Goal: Obtain resource: Obtain resource

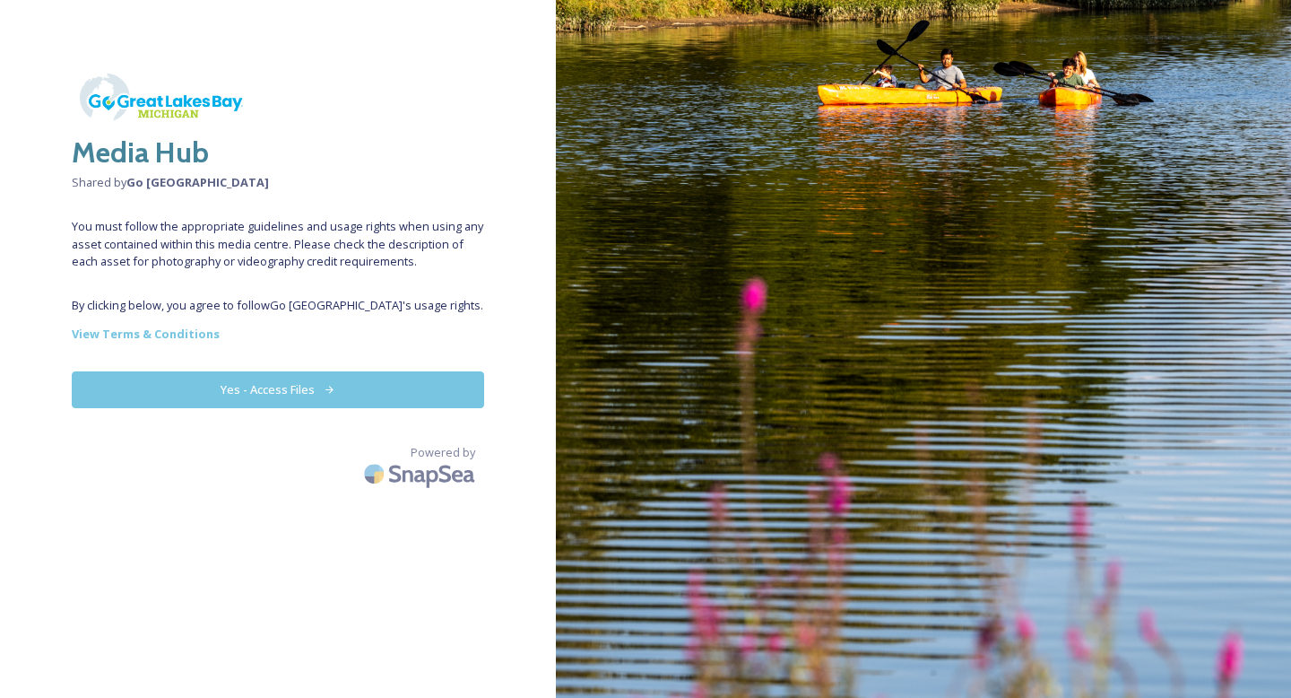
click at [272, 385] on button "Yes - Access Files" at bounding box center [278, 389] width 412 height 37
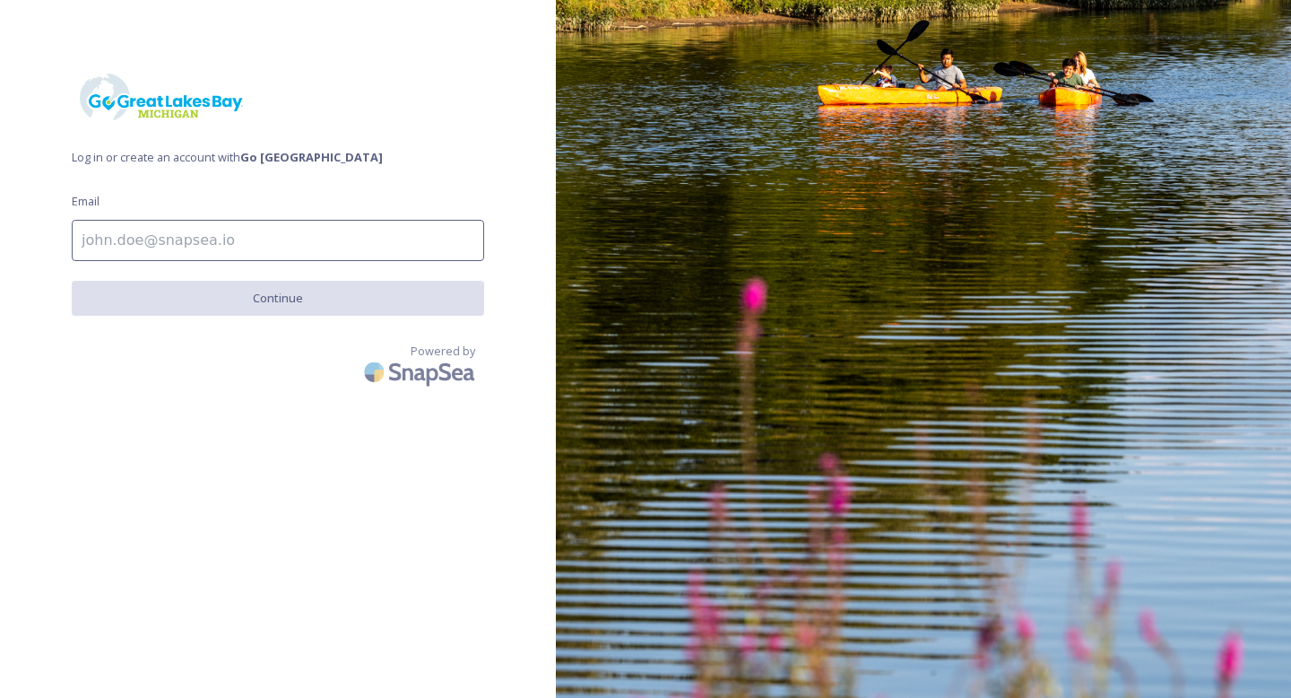
click at [113, 241] on input at bounding box center [278, 240] width 412 height 41
type input "[PERSON_NAME][EMAIL_ADDRESS][DOMAIN_NAME]"
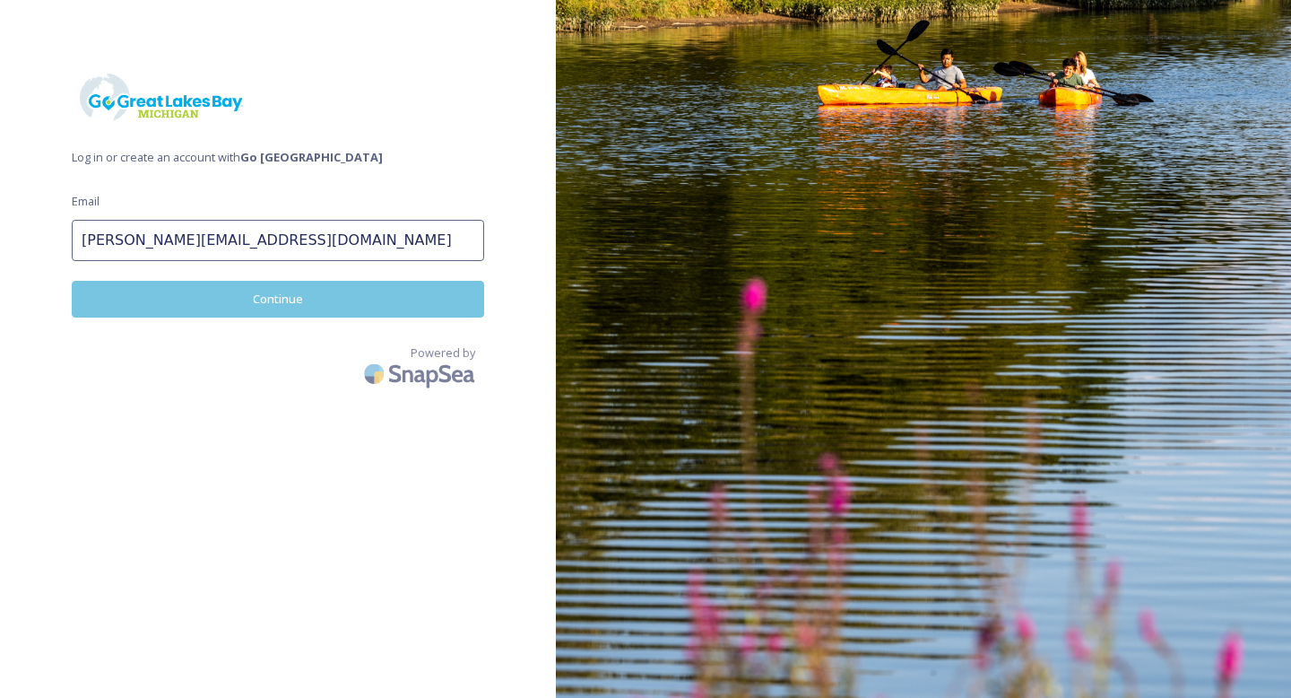
click at [207, 302] on button "Continue" at bounding box center [278, 299] width 412 height 37
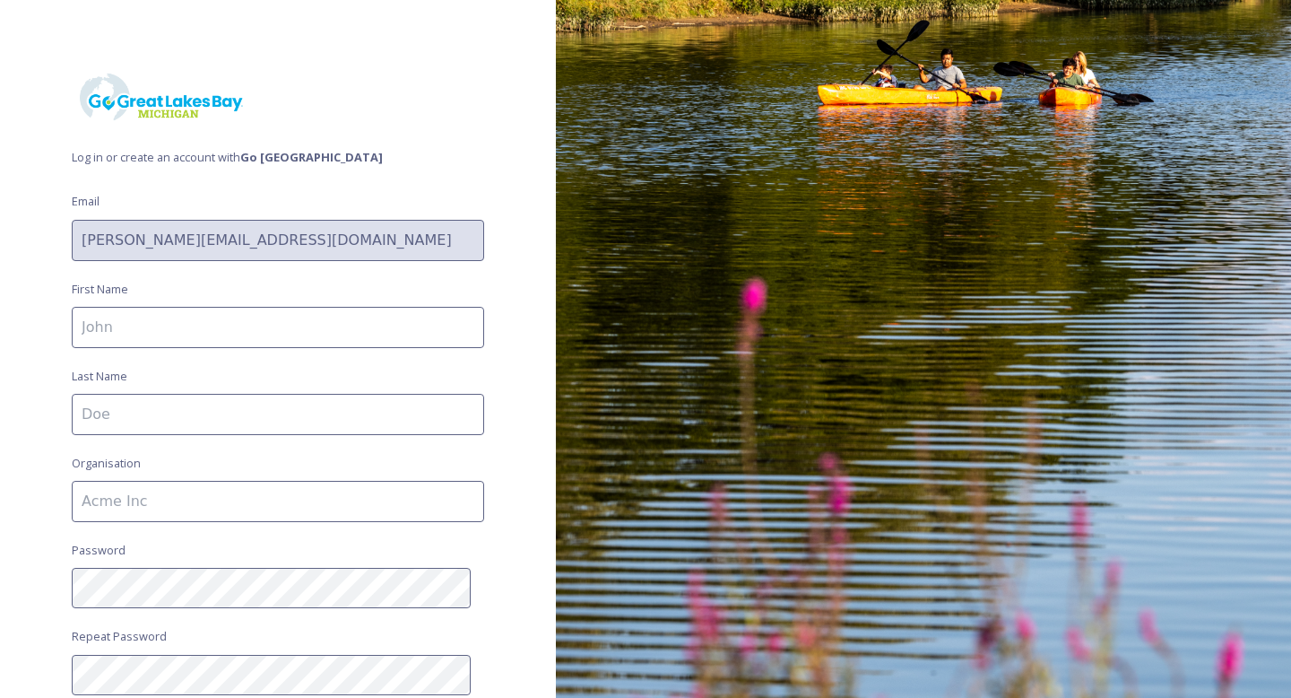
click at [203, 324] on input at bounding box center [278, 327] width 412 height 41
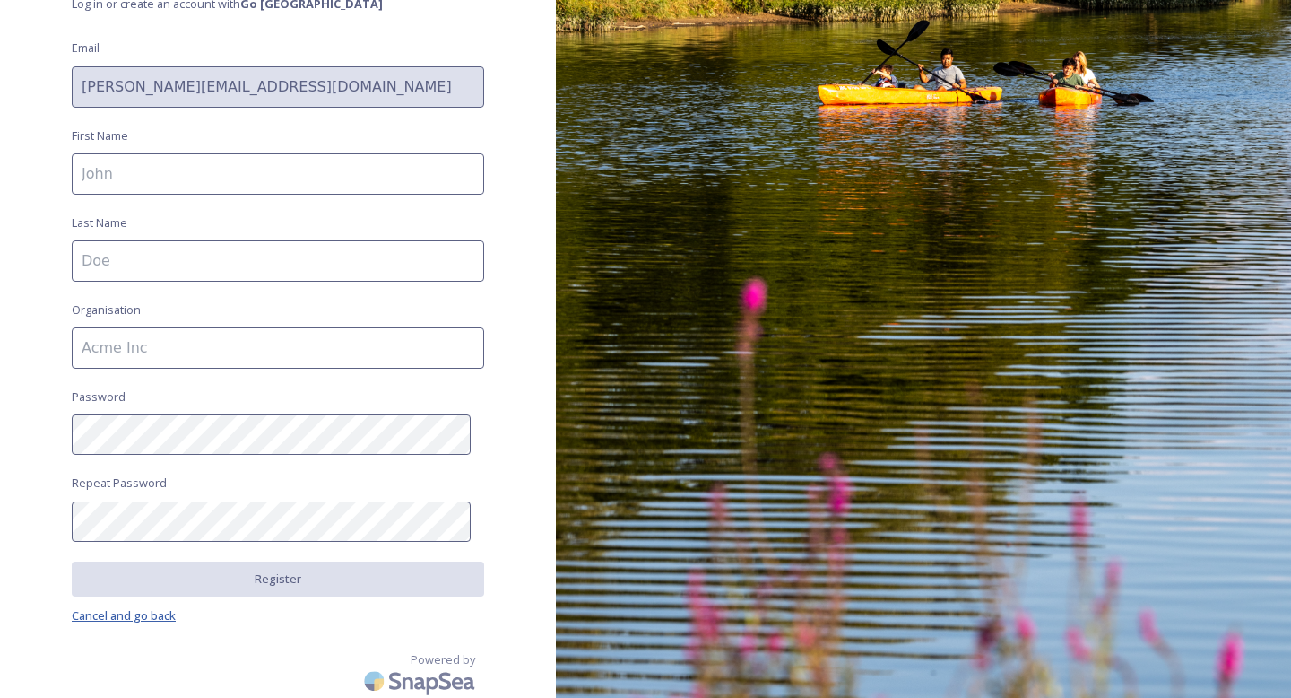
click at [155, 612] on span "Cancel and go back" at bounding box center [124, 615] width 104 height 16
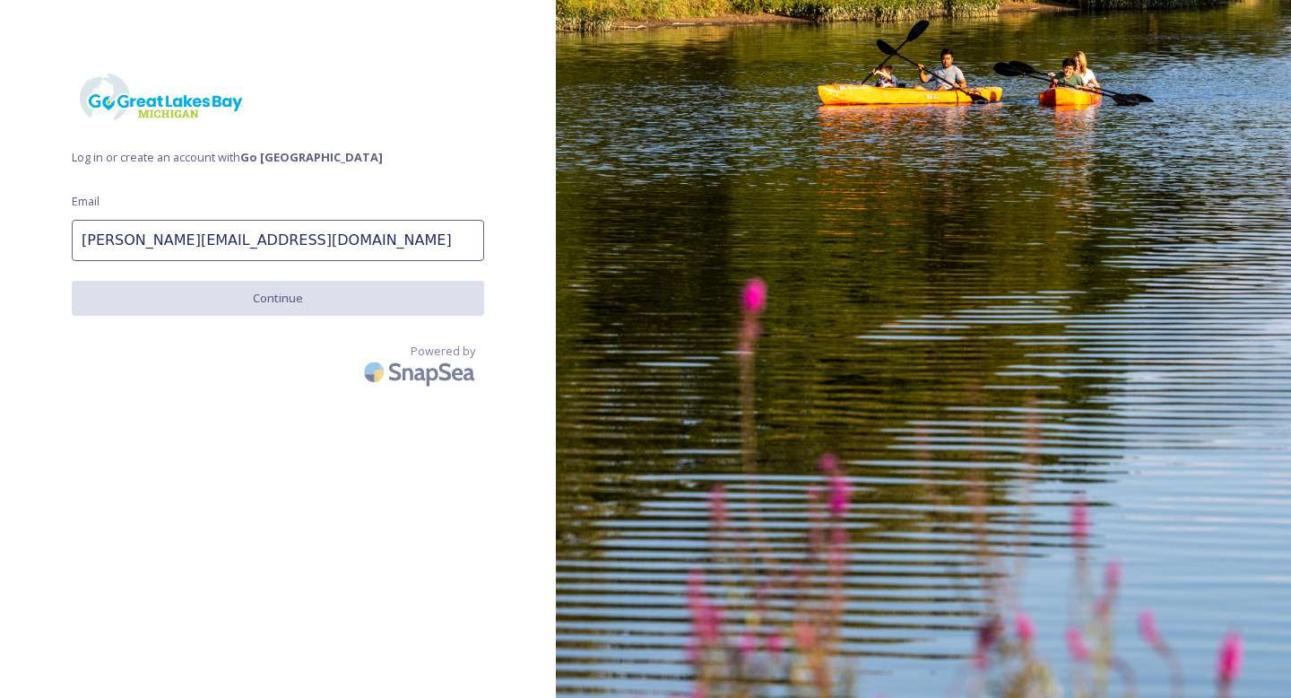
scroll to position [0, 0]
click at [340, 76] on div "Log in or create an account with Go [GEOGRAPHIC_DATA] Email [PERSON_NAME][EMAIL…" at bounding box center [278, 349] width 556 height 554
